Goal: Task Accomplishment & Management: Complete application form

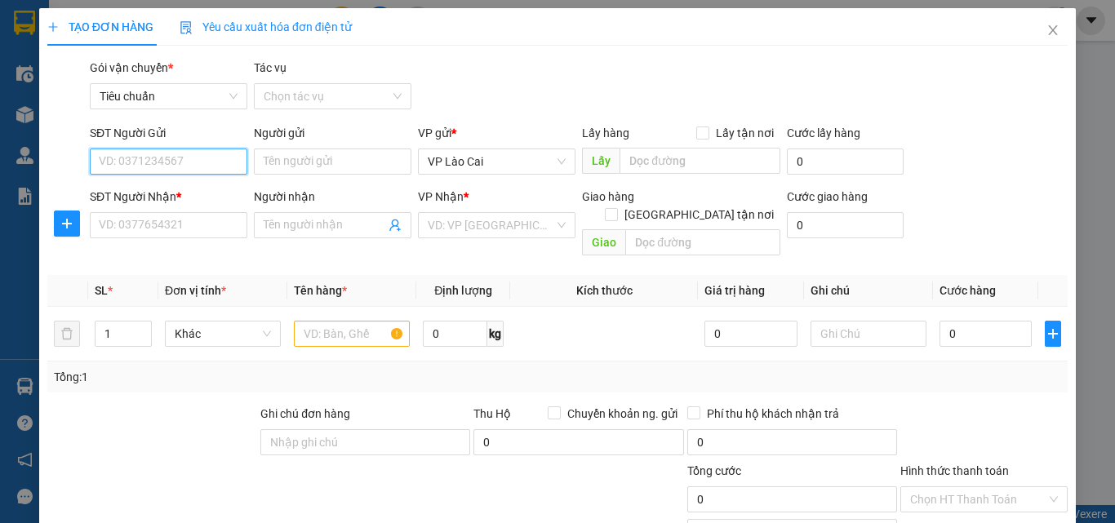
click at [171, 162] on input "SĐT Người Gửi" at bounding box center [169, 162] width 158 height 26
click at [163, 190] on div "0978668952" at bounding box center [167, 194] width 136 height 18
type input "0978668952"
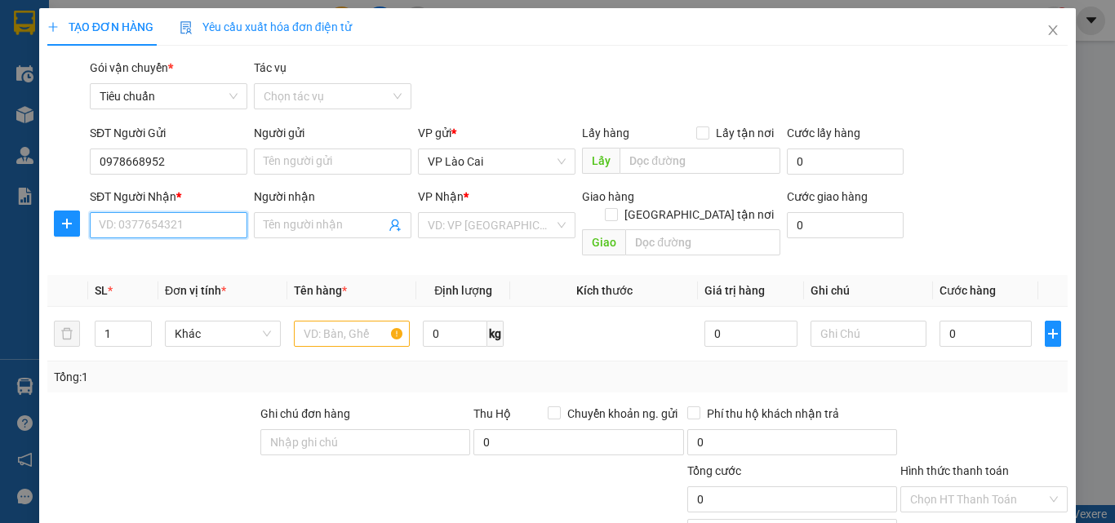
click at [171, 224] on input "SĐT Người Nhận *" at bounding box center [169, 225] width 158 height 26
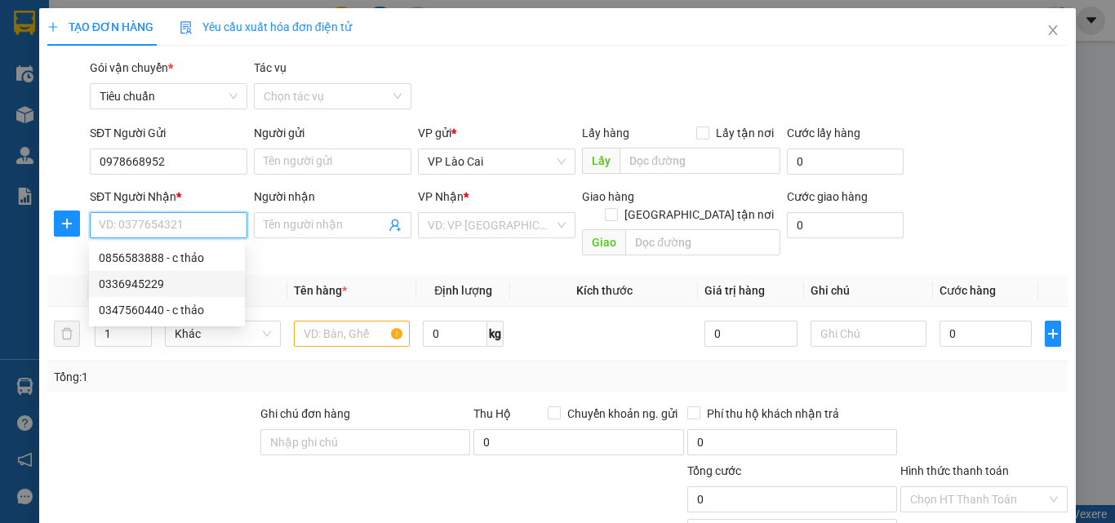
click at [167, 278] on div "0336945229" at bounding box center [167, 284] width 136 height 18
type input "0336945229"
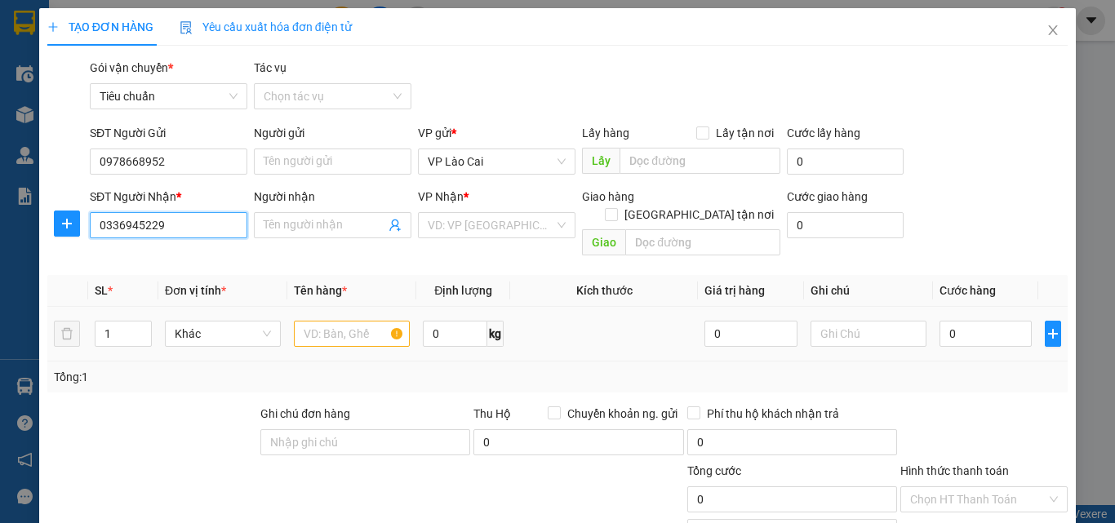
type input "Cẩm Phả"
click at [362, 321] on input "text" at bounding box center [352, 334] width 116 height 26
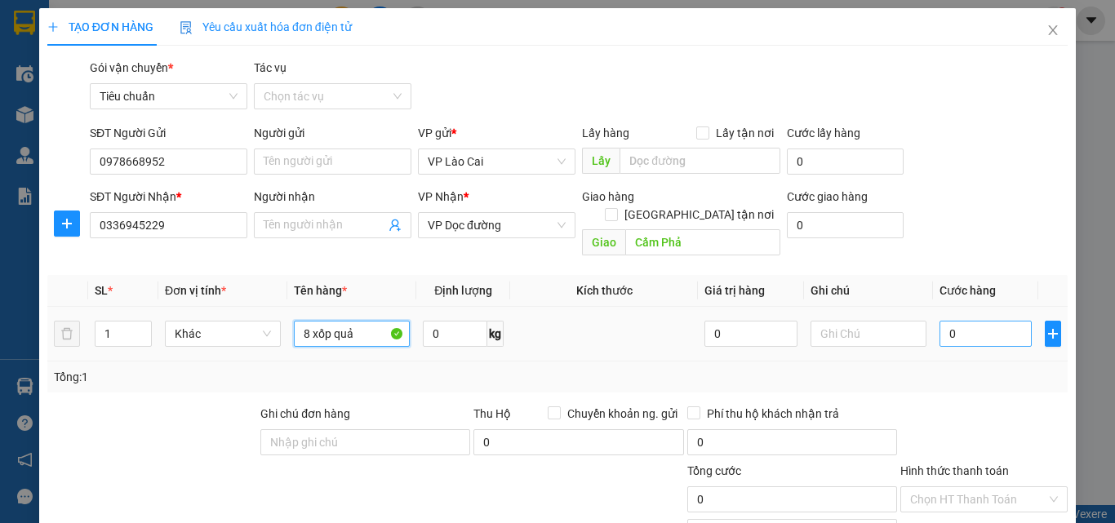
type input "8 xốp quả"
click at [986, 321] on input "0" at bounding box center [986, 334] width 92 height 26
type input "1"
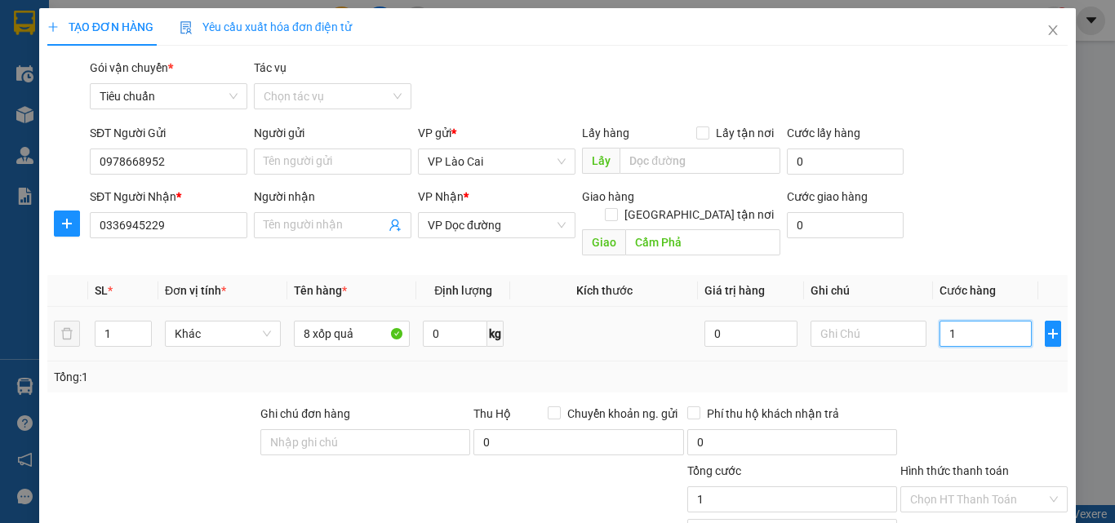
type input "16"
type input "160"
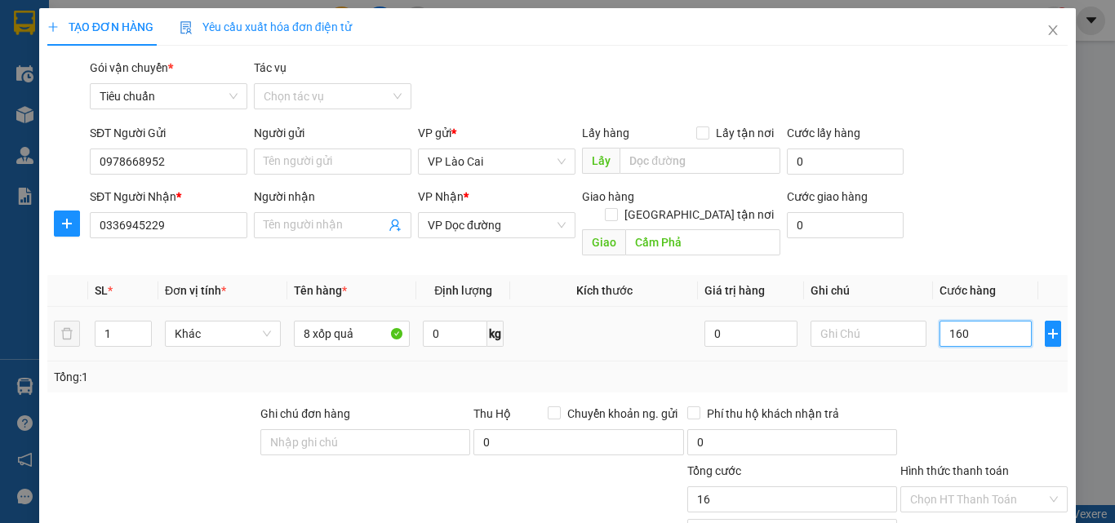
type input "160"
type input "160.000"
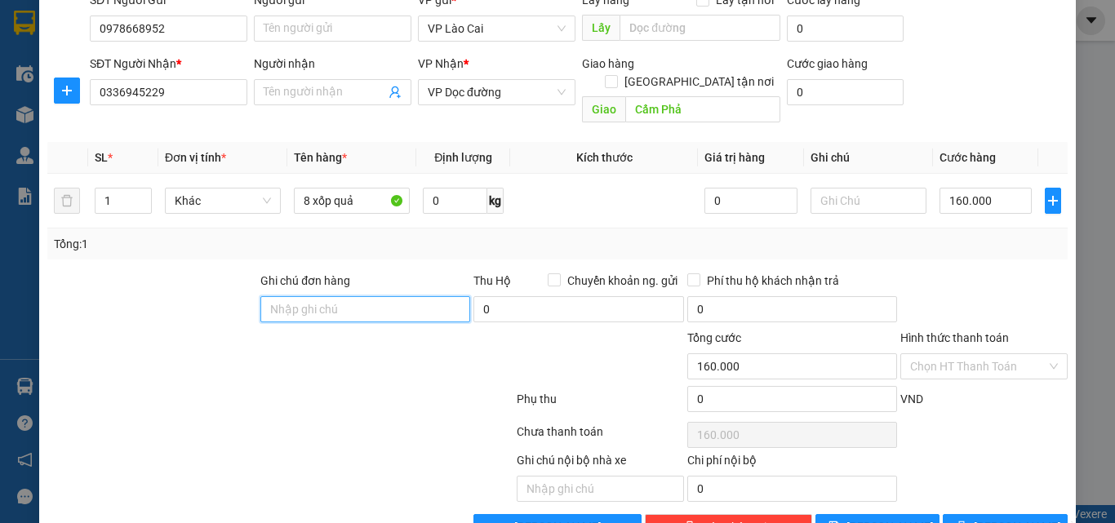
scroll to position [163, 0]
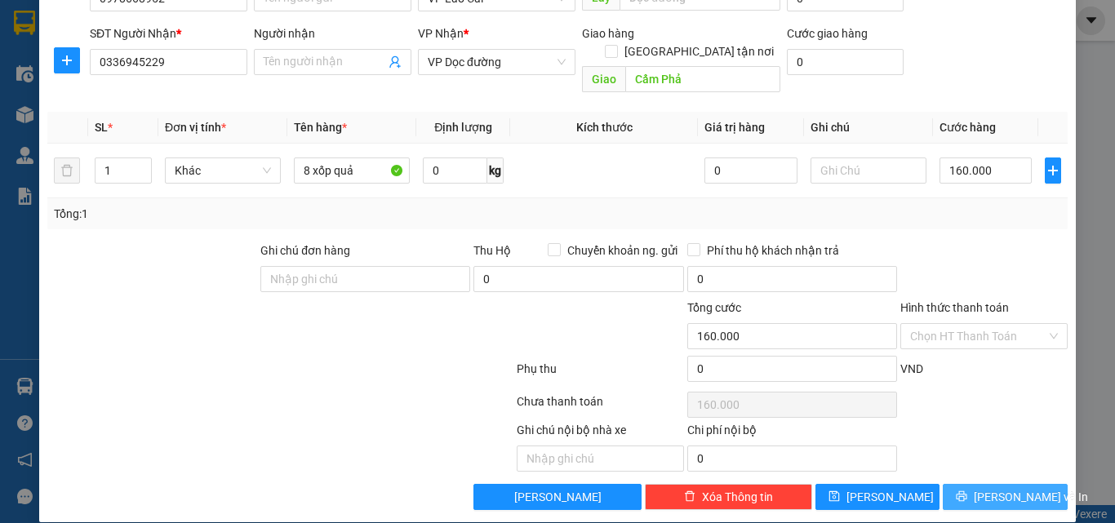
click at [1022, 488] on span "[PERSON_NAME] và In" at bounding box center [1031, 497] width 114 height 18
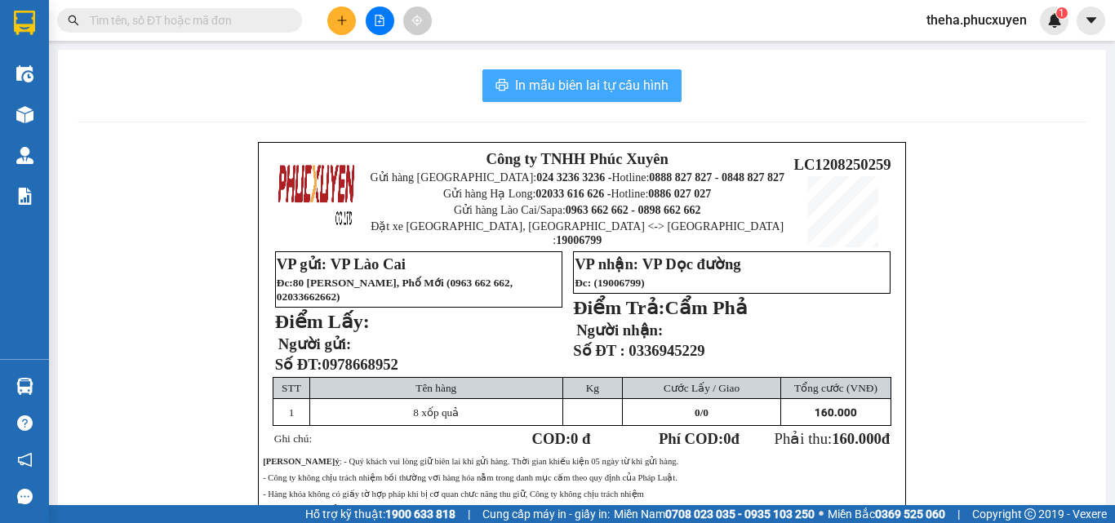
click at [646, 88] on span "In mẫu biên lai tự cấu hình" at bounding box center [591, 85] width 153 height 20
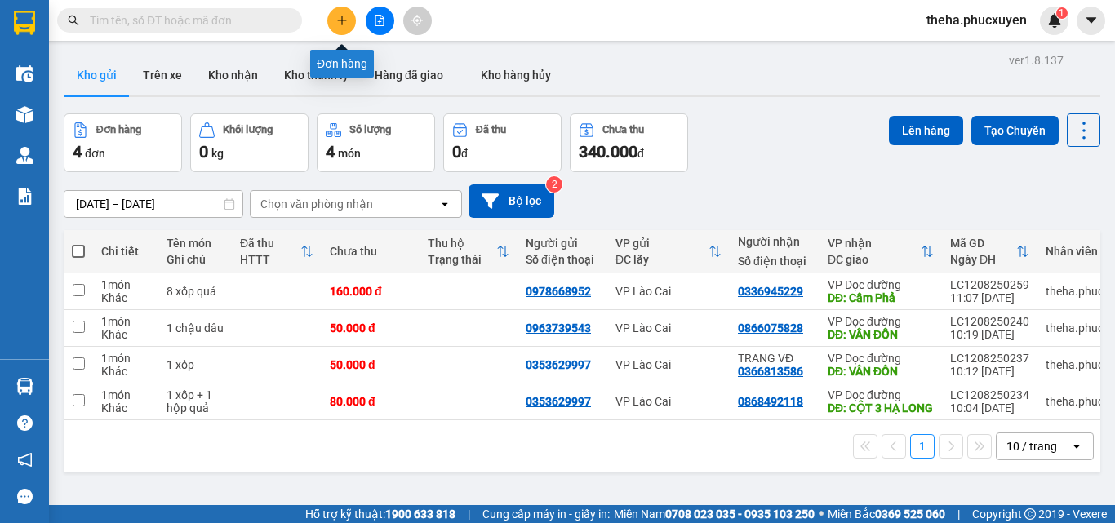
click at [339, 13] on button at bounding box center [341, 21] width 29 height 29
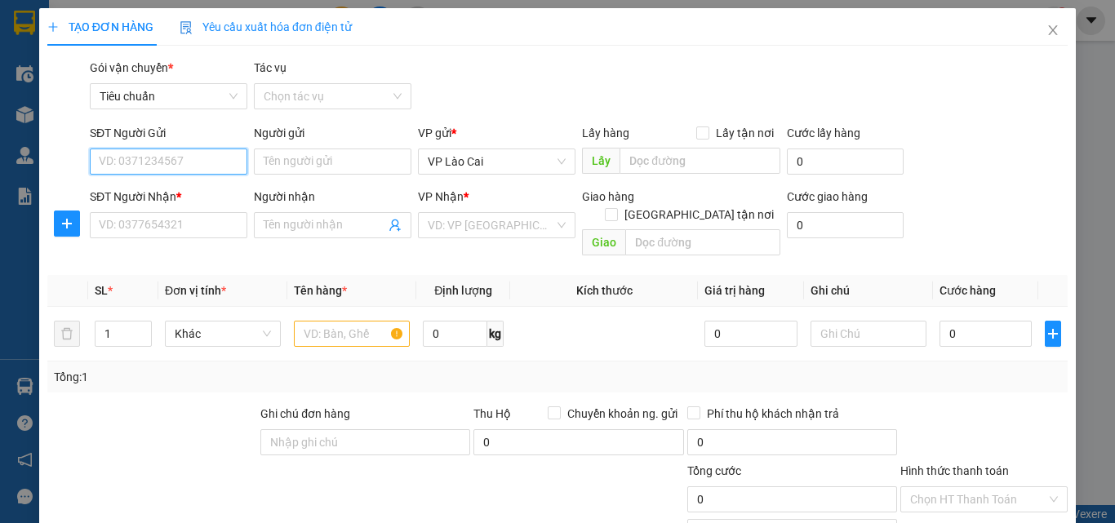
click at [180, 164] on input "SĐT Người Gửi" at bounding box center [169, 162] width 158 height 26
drag, startPoint x: 180, startPoint y: 164, endPoint x: 67, endPoint y: 176, distance: 113.2
click at [67, 176] on div "SĐT Người Gửi 0888184012 0888184012 Người gửi Tên người gửi VP gửi * VP Lào Cai…" at bounding box center [558, 152] width 1024 height 57
type input "0888184012"
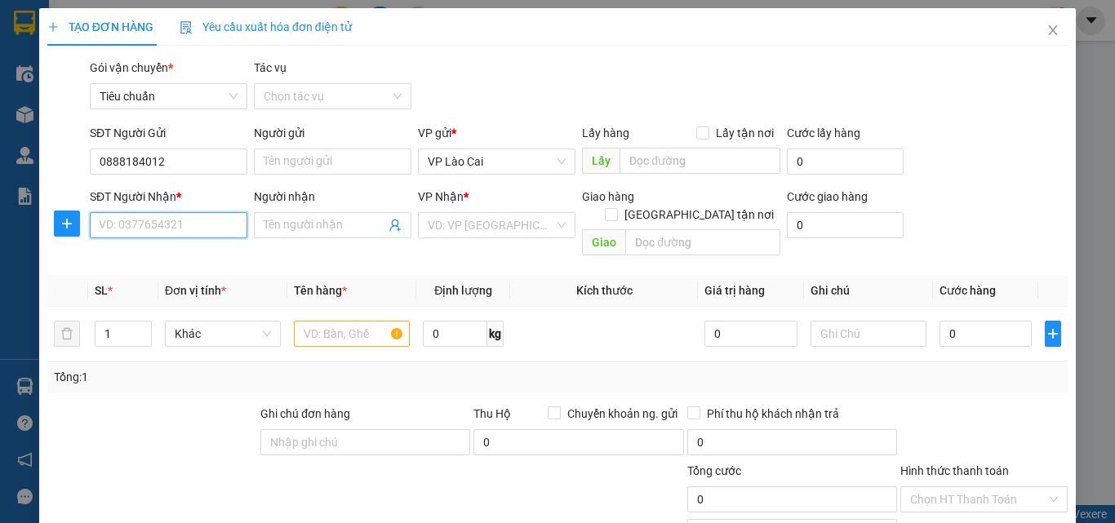
click at [149, 220] on input "SĐT Người Nhận *" at bounding box center [169, 225] width 158 height 26
paste input "0888184012"
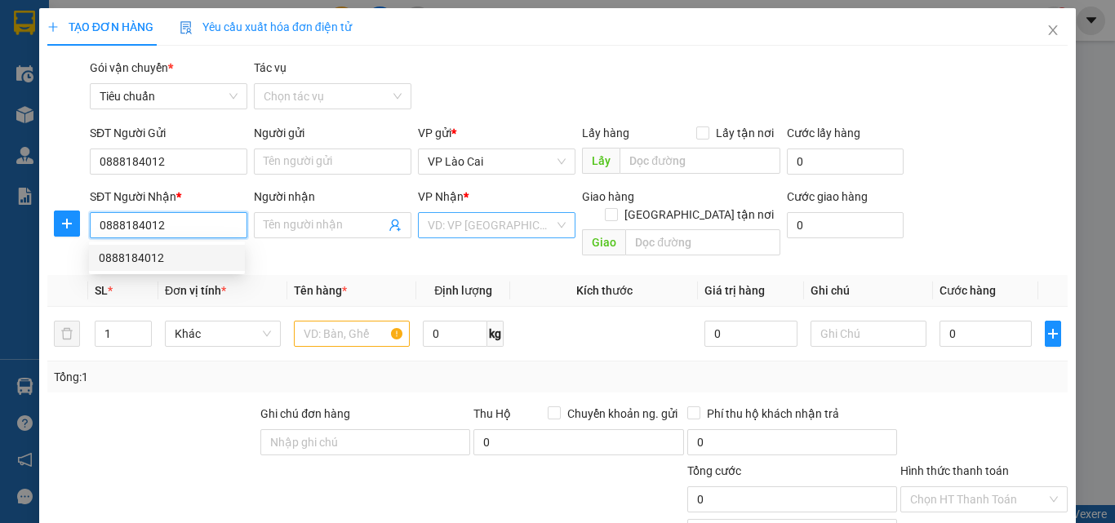
type input "0888184012"
click at [474, 229] on input "search" at bounding box center [491, 225] width 127 height 24
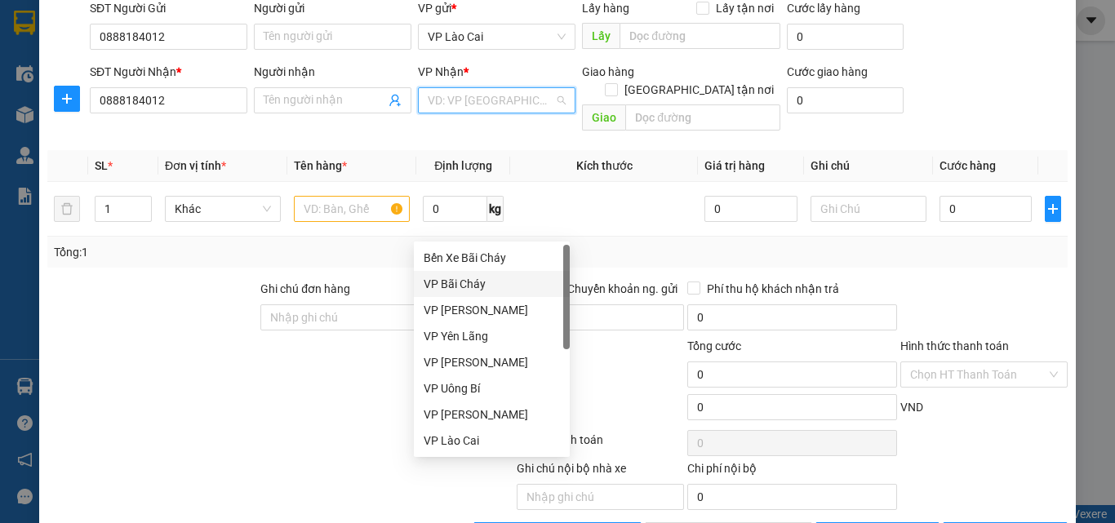
scroll to position [164, 0]
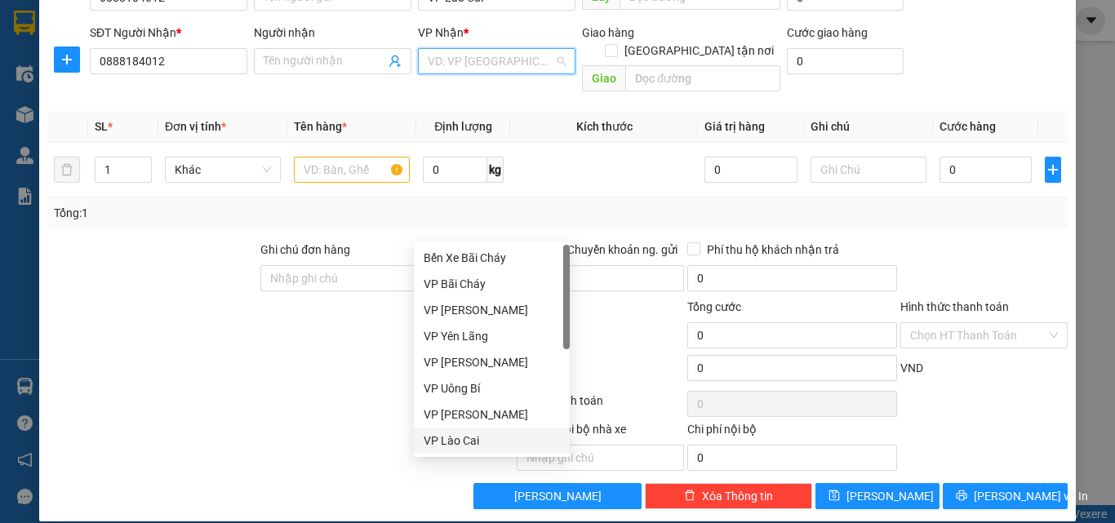
click at [463, 440] on div "VP Lào Cai" at bounding box center [492, 441] width 136 height 18
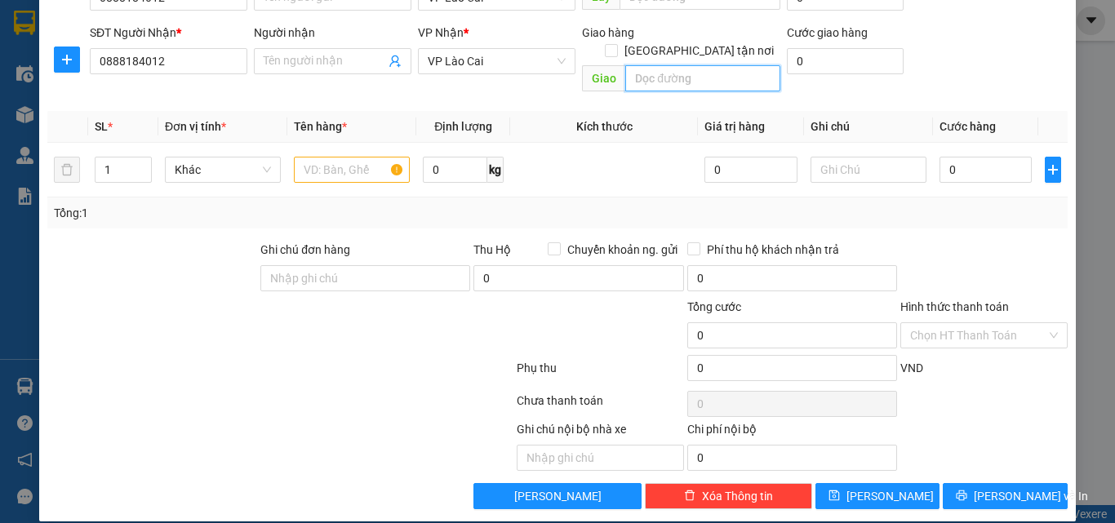
click at [682, 65] on input "text" at bounding box center [702, 78] width 155 height 26
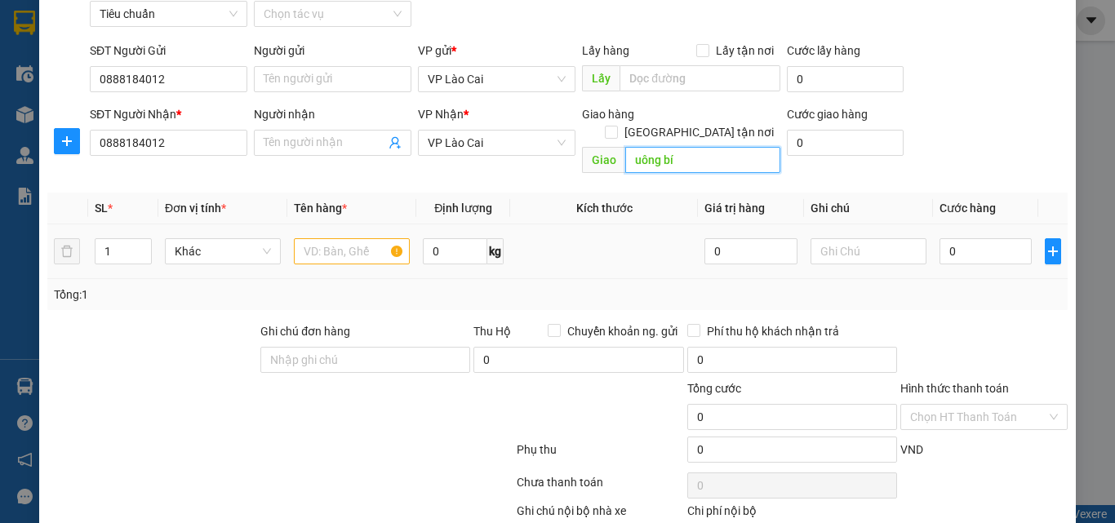
type input "uông bí"
click at [353, 238] on input "text" at bounding box center [352, 251] width 116 height 26
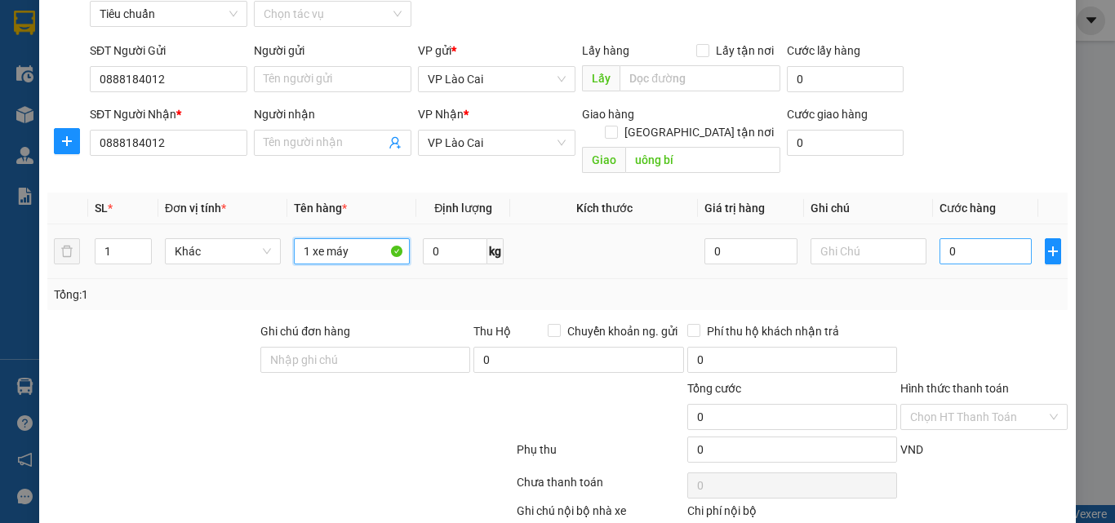
type input "1 xe máy"
click at [969, 238] on input "0" at bounding box center [986, 251] width 92 height 26
type input "7"
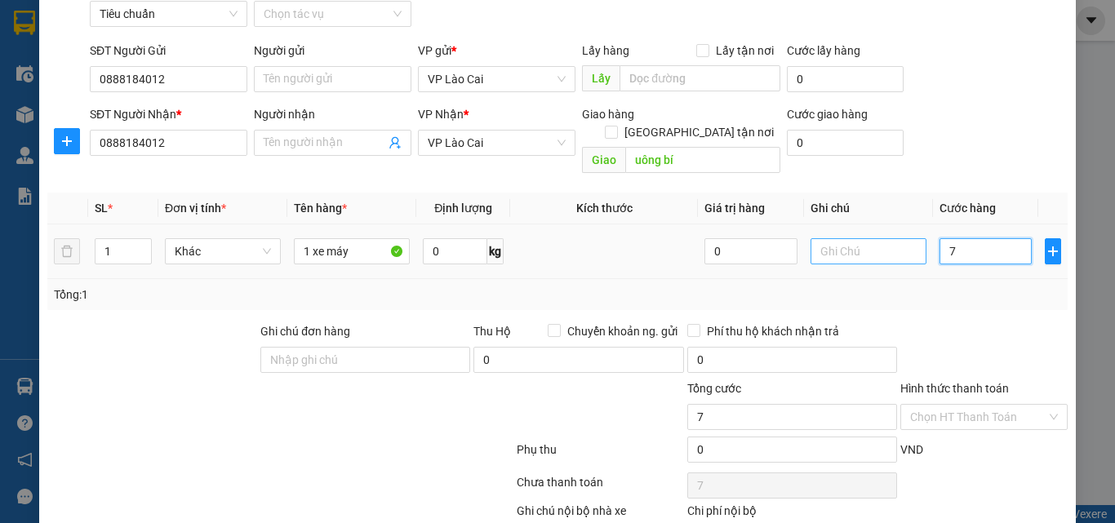
type input "70"
type input "700"
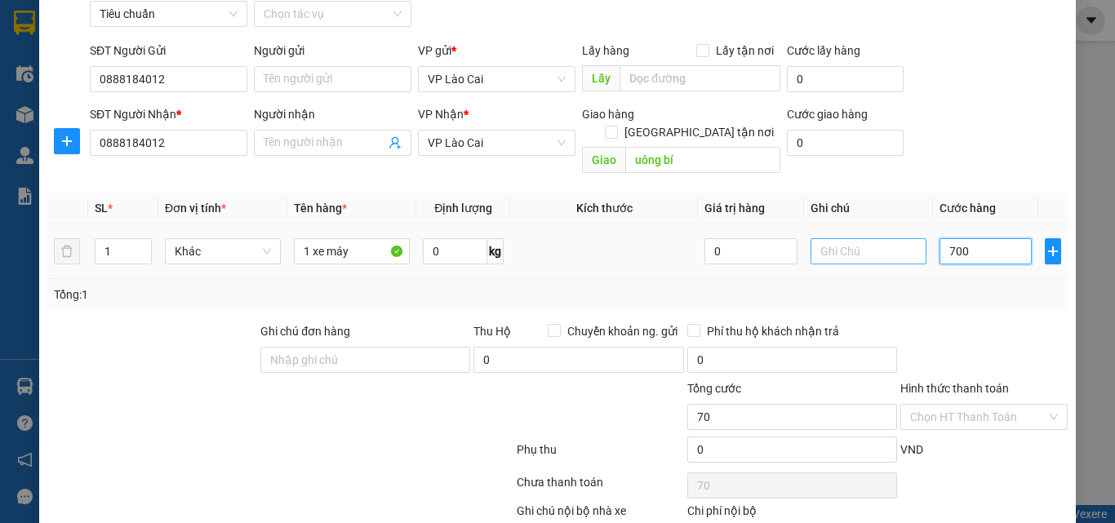
type input "700"
type input "700.000"
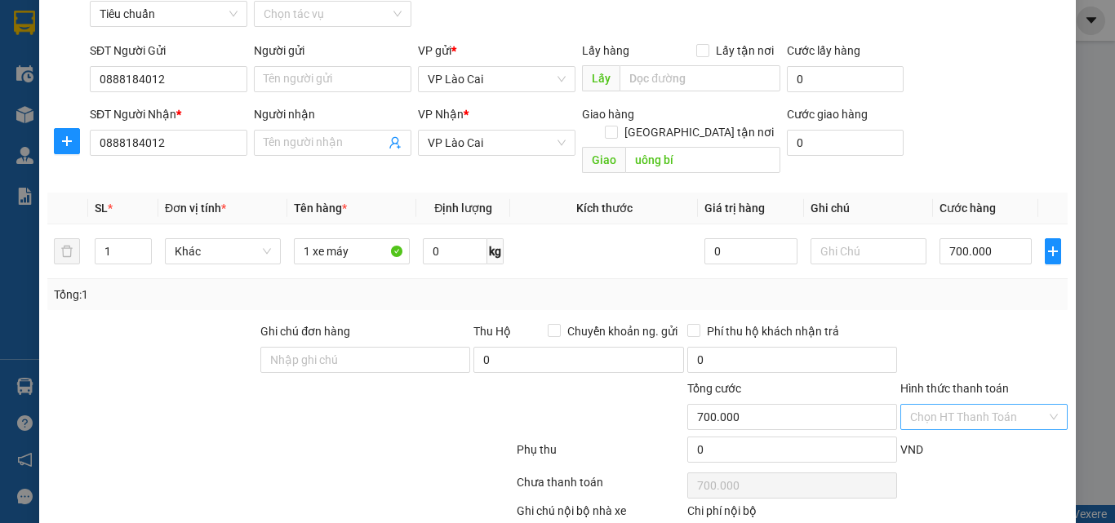
click at [966, 405] on input "Hình thức thanh toán" at bounding box center [978, 417] width 136 height 24
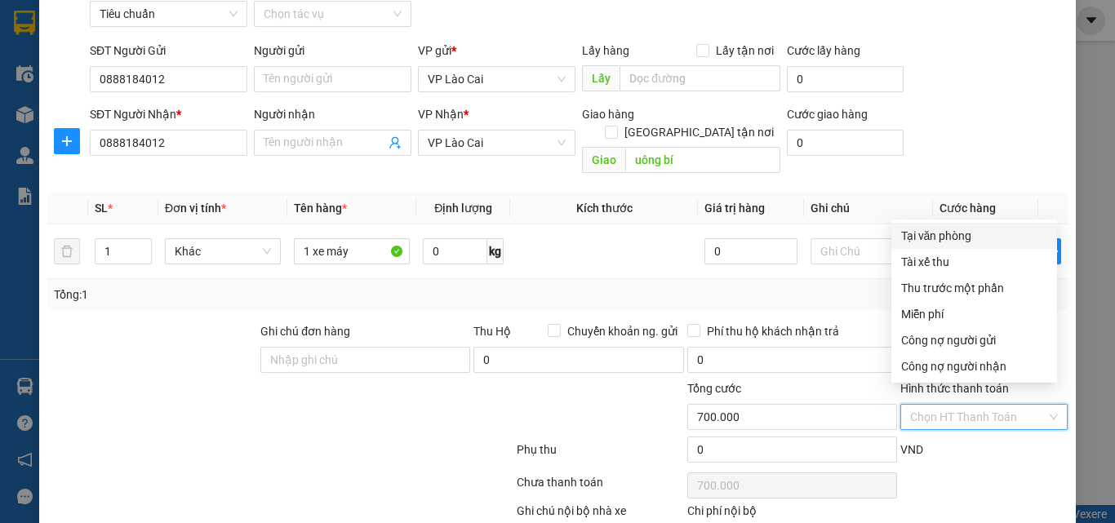
click at [958, 235] on div "Tại văn phòng" at bounding box center [974, 236] width 146 height 18
type input "0"
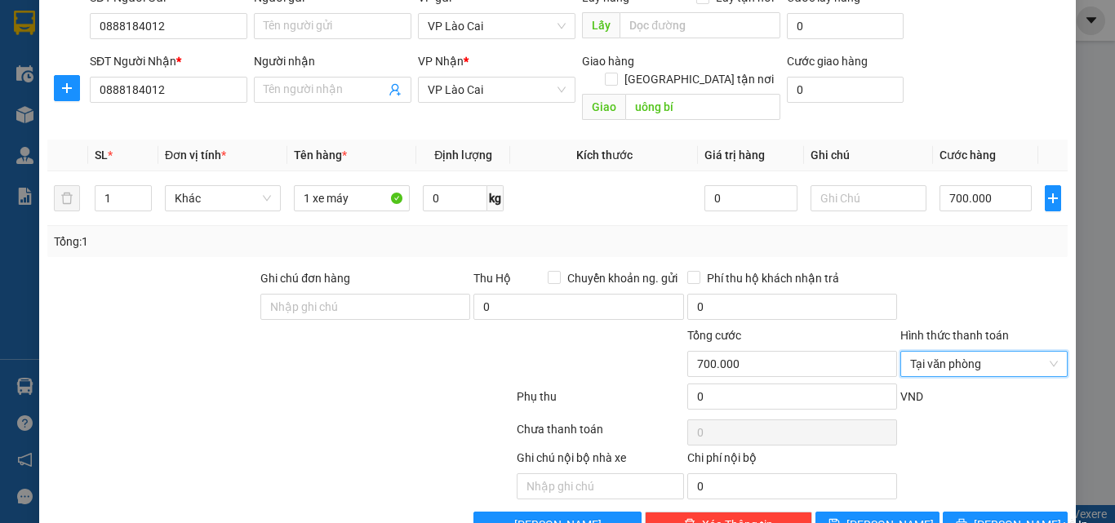
scroll to position [164, 0]
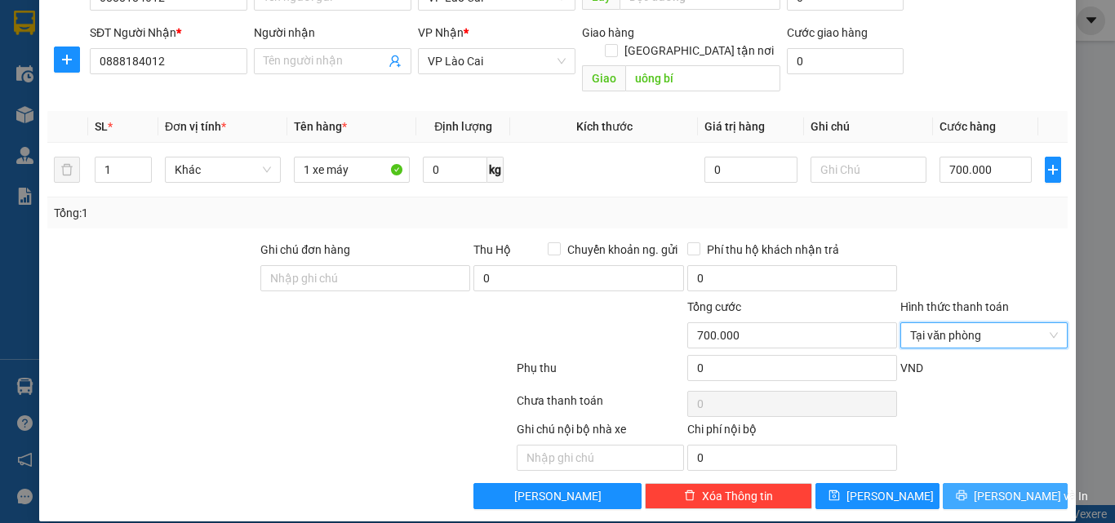
click at [1013, 487] on span "[PERSON_NAME] và In" at bounding box center [1031, 496] width 114 height 18
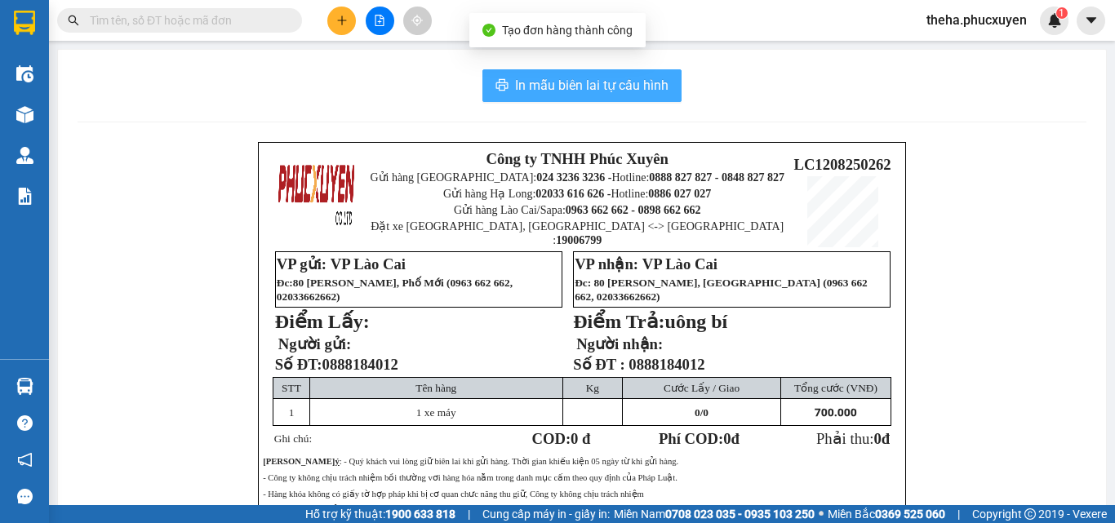
click at [645, 83] on span "In mẫu biên lai tự cấu hình" at bounding box center [591, 85] width 153 height 20
